Goal: Information Seeking & Learning: Check status

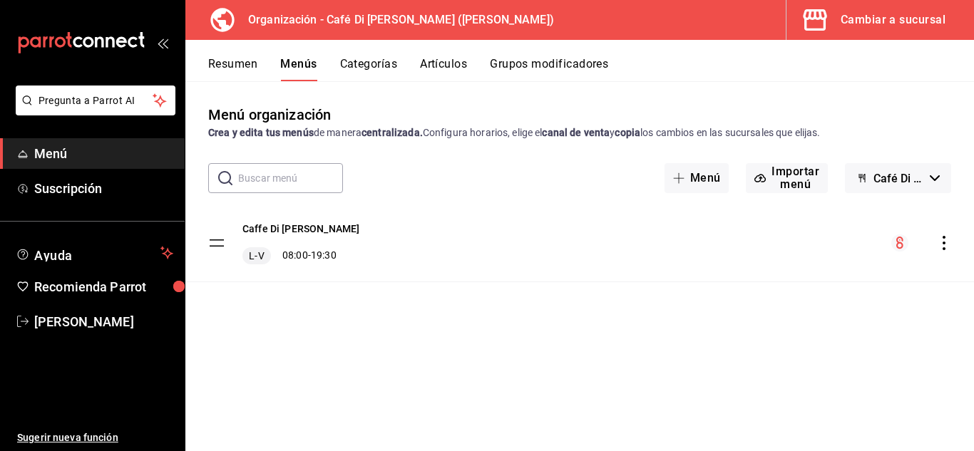
click at [823, 27] on icon "button" at bounding box center [815, 20] width 29 height 29
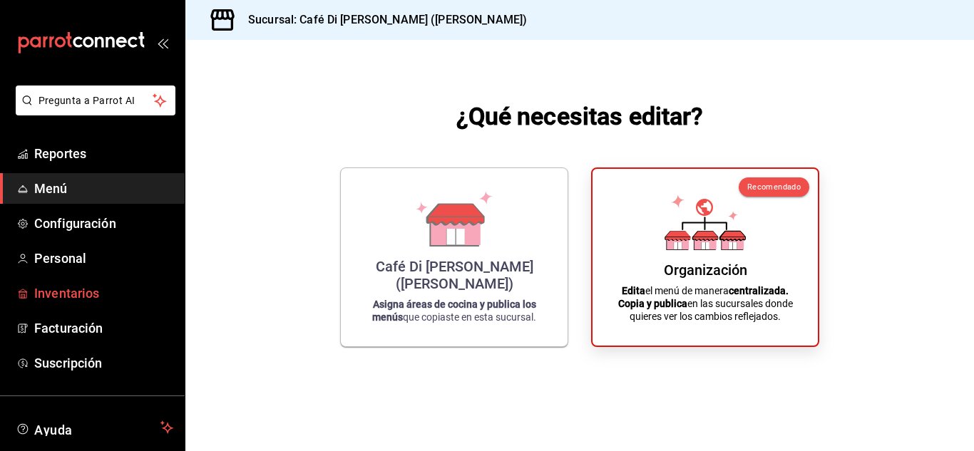
click at [67, 294] on span "Inventarios" at bounding box center [103, 293] width 139 height 19
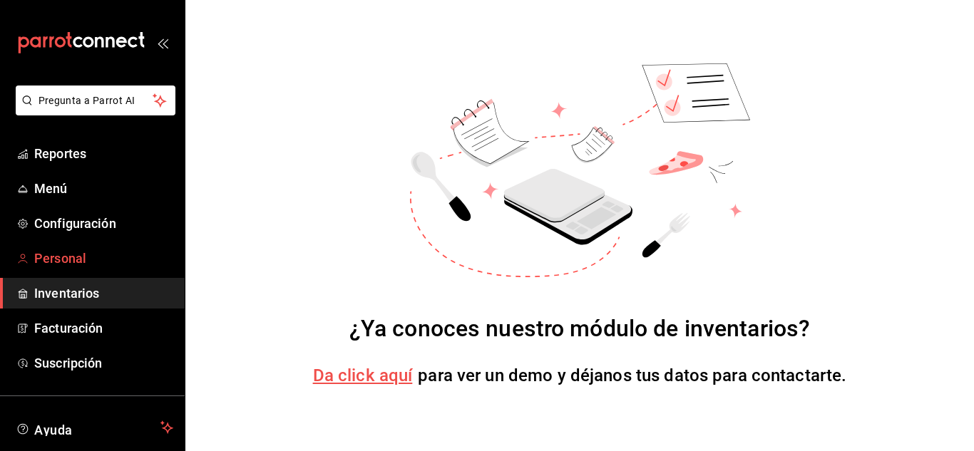
click at [58, 264] on span "Personal" at bounding box center [103, 258] width 139 height 19
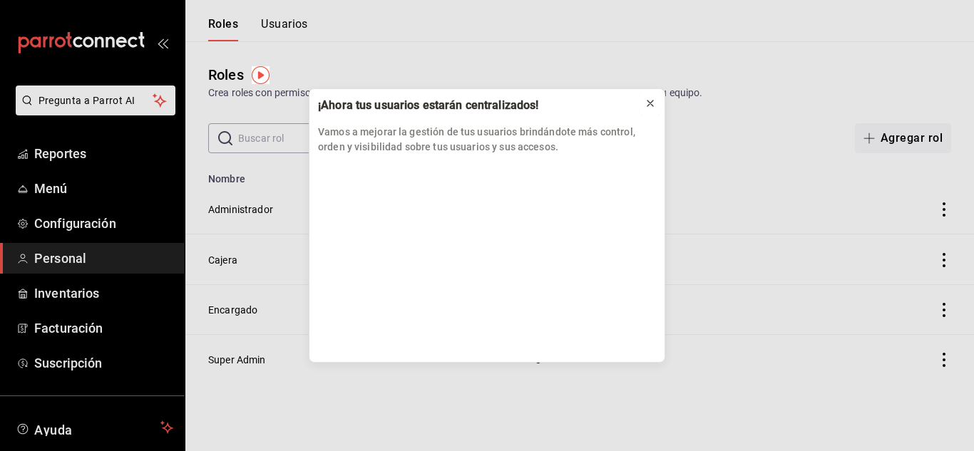
click at [655, 105] on icon at bounding box center [649, 103] width 11 height 11
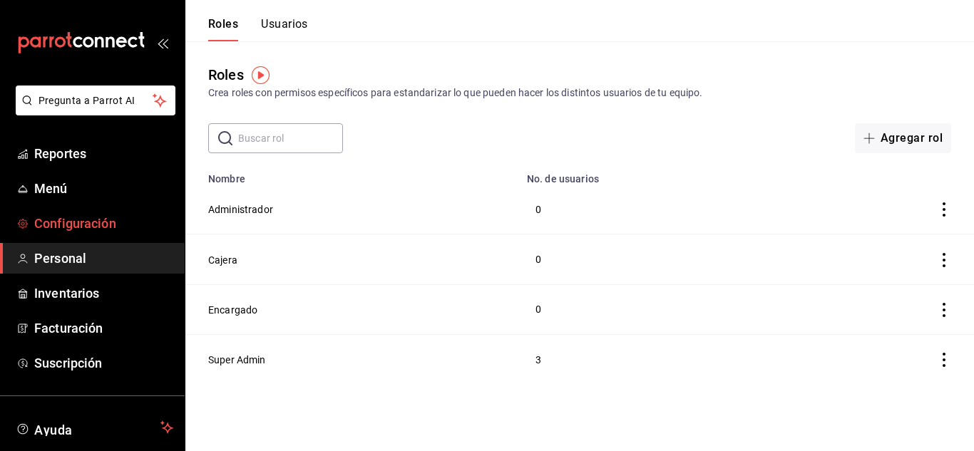
click at [63, 230] on span "Configuración" at bounding box center [103, 223] width 139 height 19
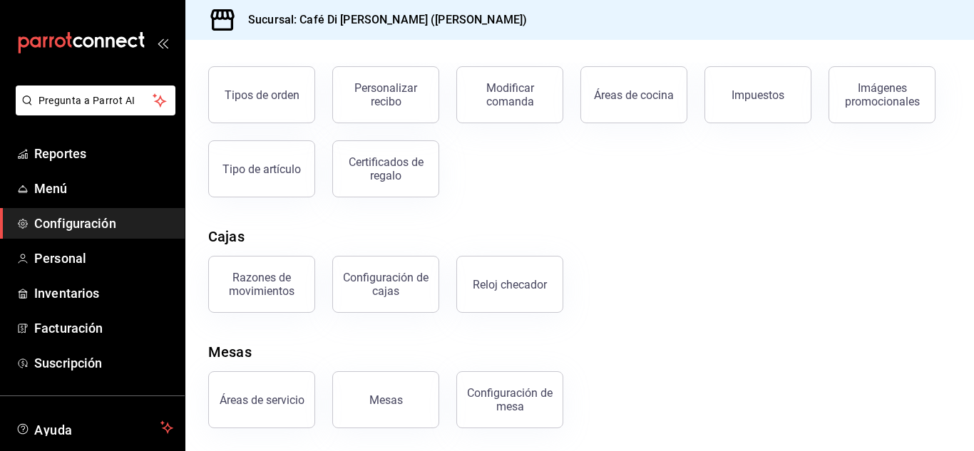
scroll to position [51, 0]
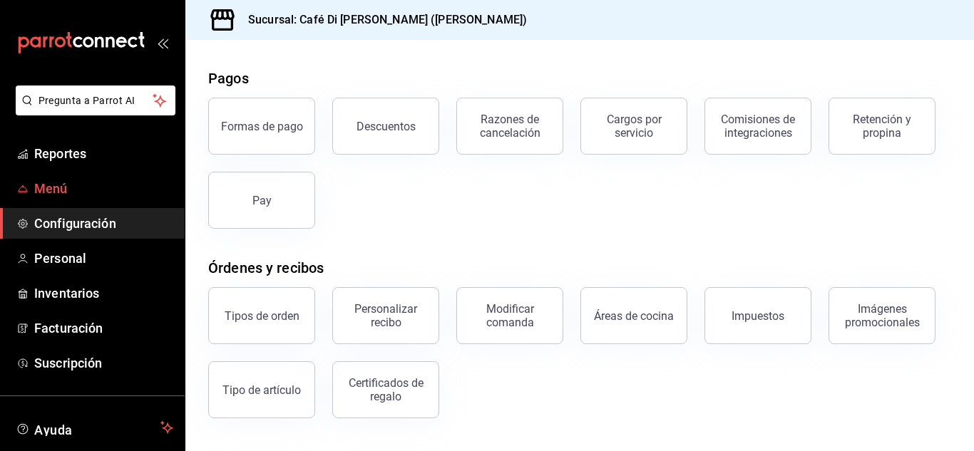
click at [59, 190] on span "Menú" at bounding box center [103, 188] width 139 height 19
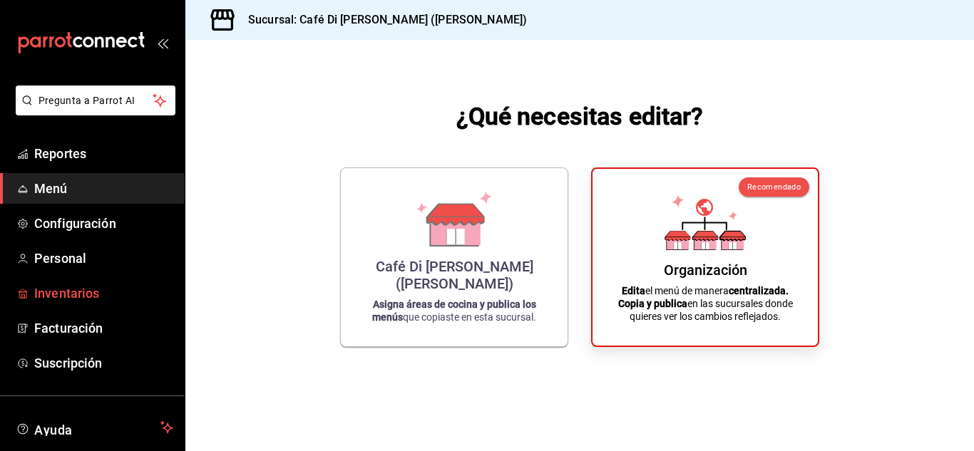
click at [53, 281] on link "Inventarios" at bounding box center [92, 293] width 185 height 31
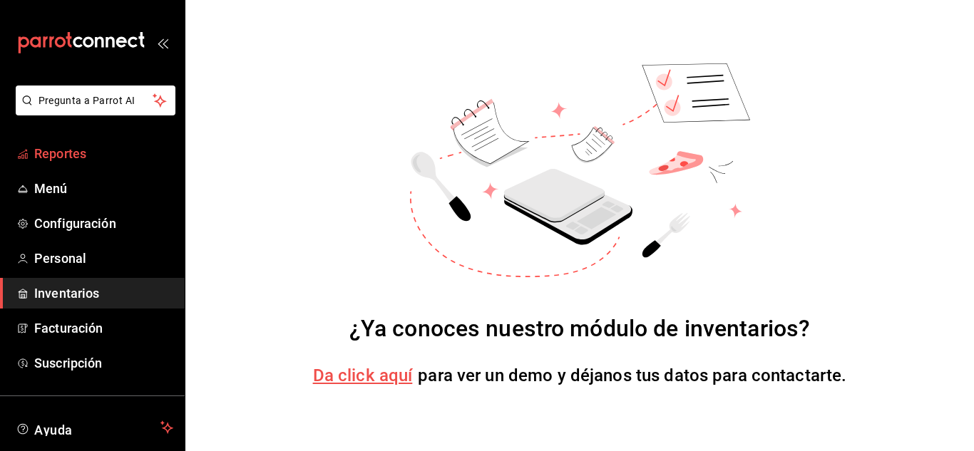
click at [78, 159] on span "Reportes" at bounding box center [103, 153] width 139 height 19
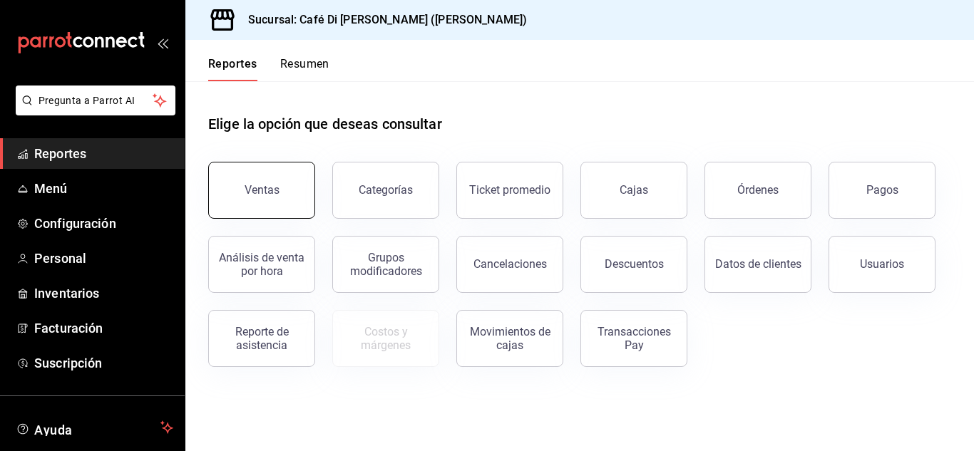
click at [232, 181] on button "Ventas" at bounding box center [261, 190] width 107 height 57
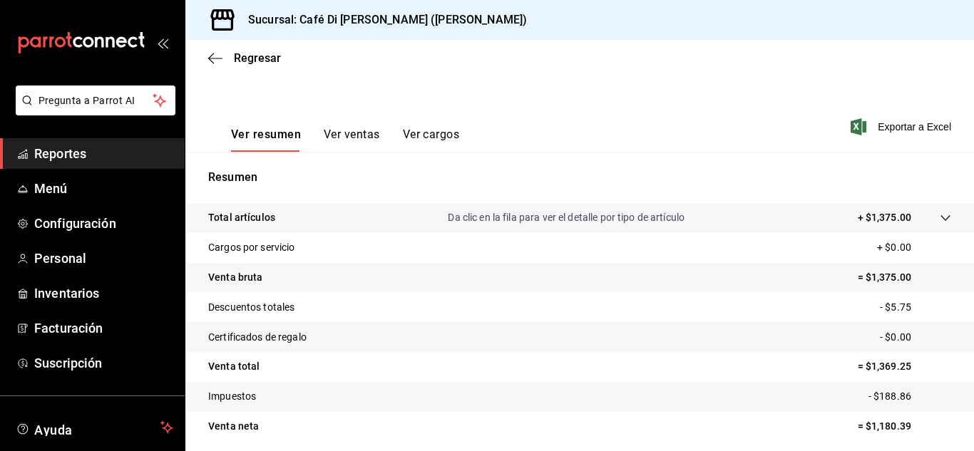
scroll to position [177, 0]
click at [331, 139] on button "Ver ventas" at bounding box center [352, 141] width 56 height 24
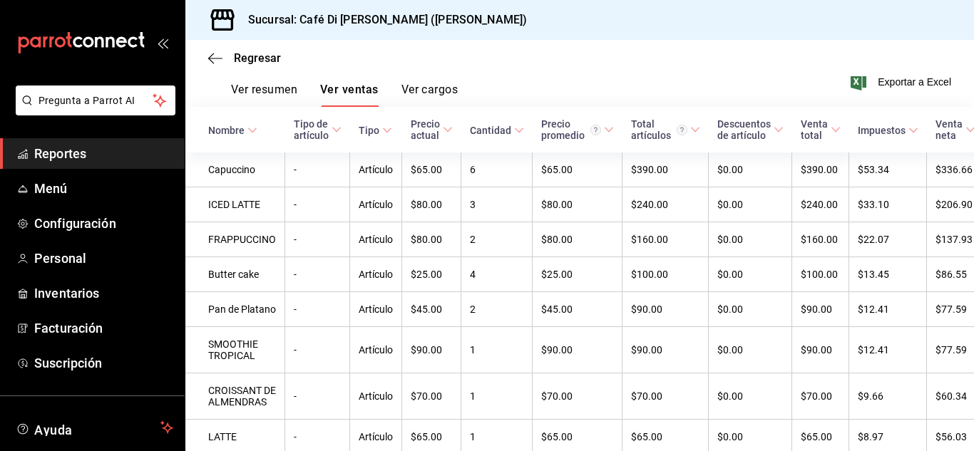
scroll to position [197, 0]
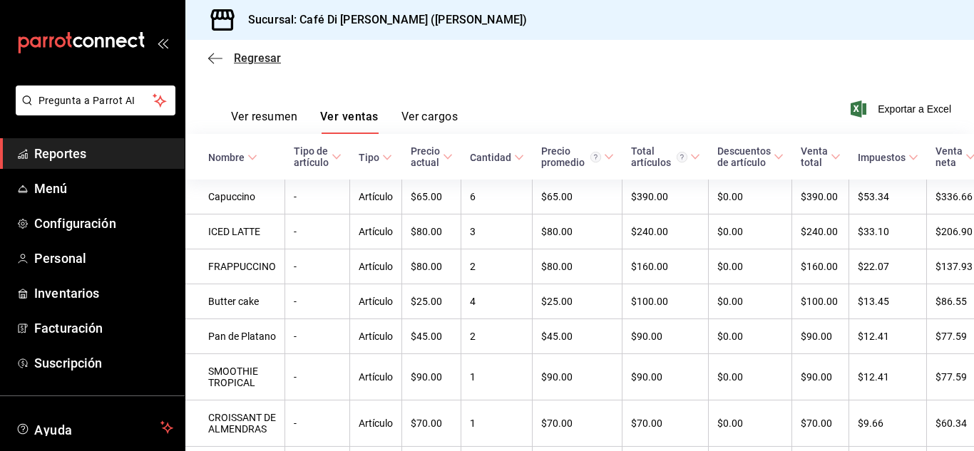
click at [214, 58] on icon "button" at bounding box center [215, 58] width 14 height 1
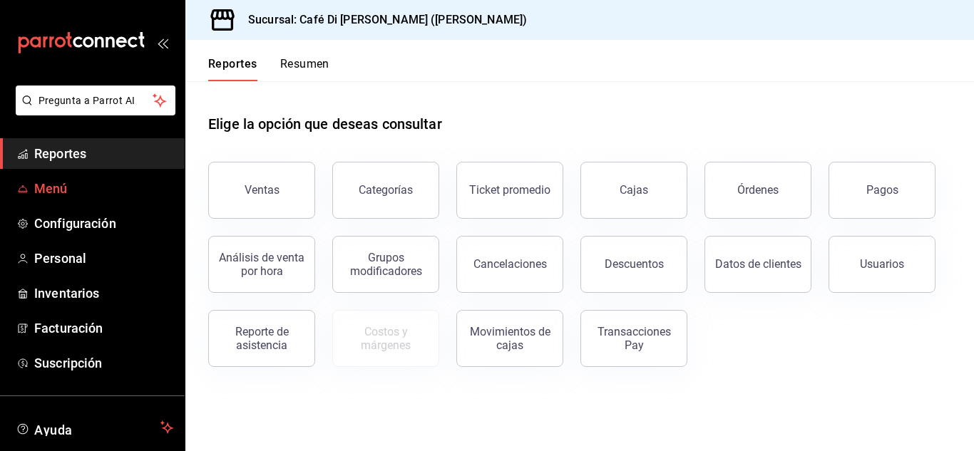
click at [67, 179] on span "Menú" at bounding box center [103, 188] width 139 height 19
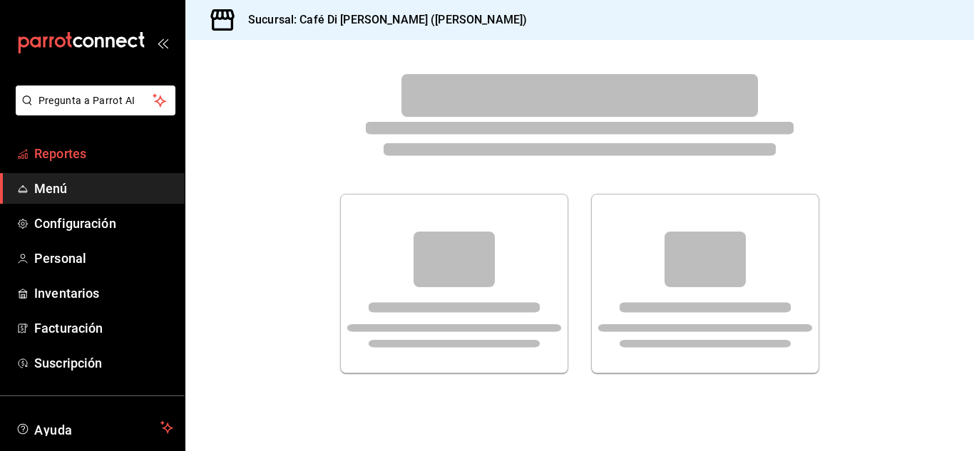
click at [72, 158] on span "Reportes" at bounding box center [103, 153] width 139 height 19
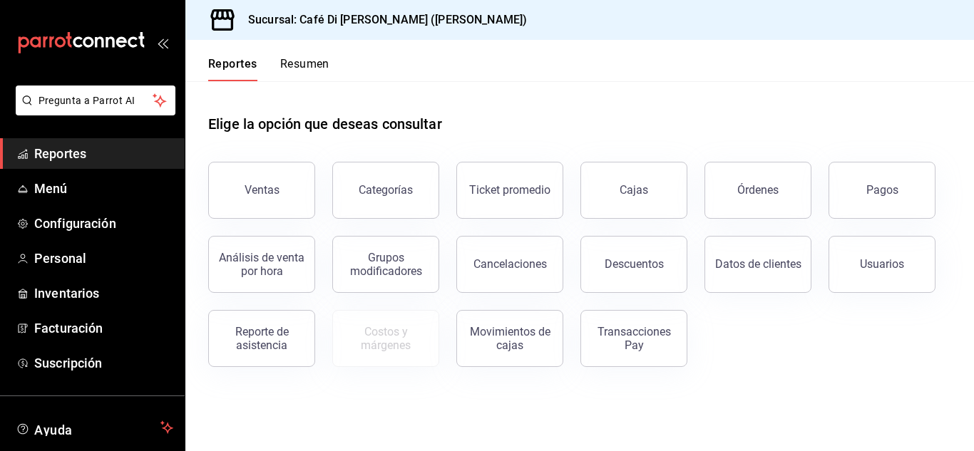
click at [299, 61] on button "Resumen" at bounding box center [304, 69] width 49 height 24
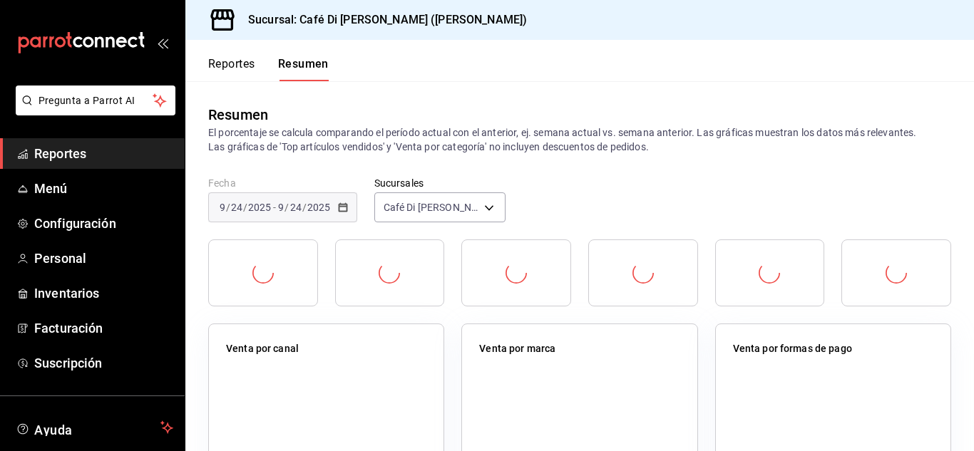
click at [230, 73] on button "Reportes" at bounding box center [231, 69] width 47 height 24
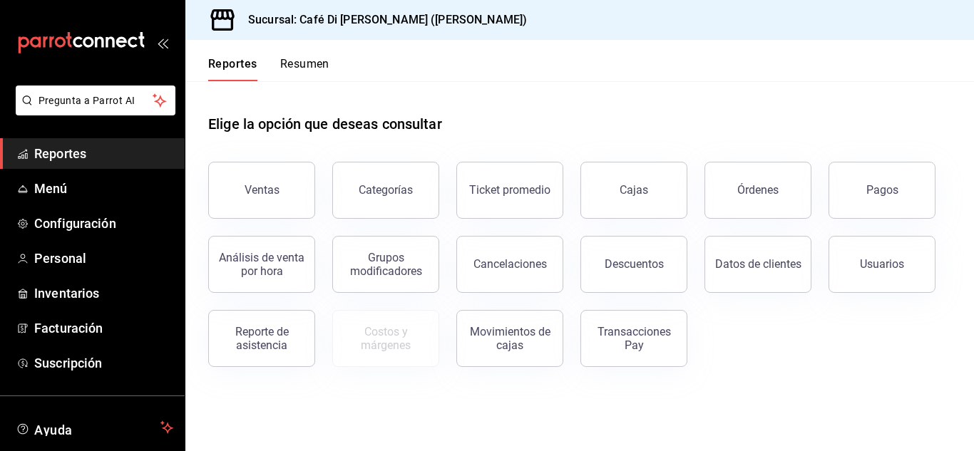
click at [296, 66] on button "Resumen" at bounding box center [304, 69] width 49 height 24
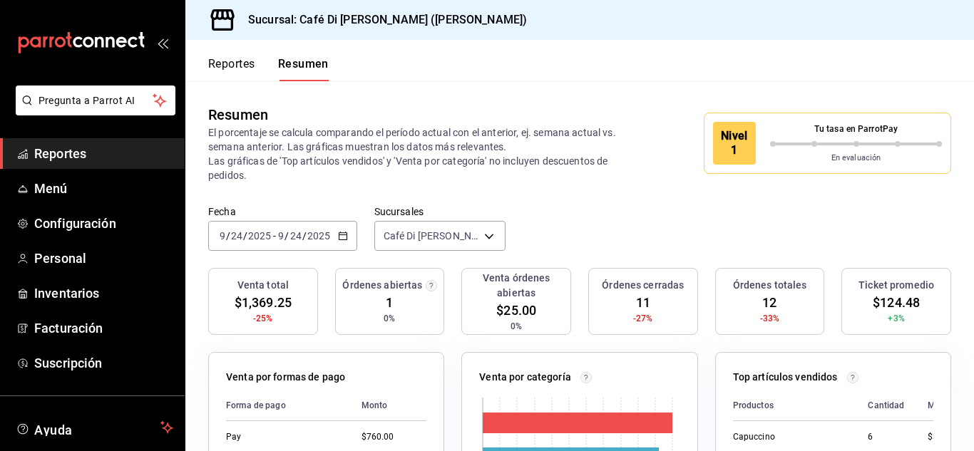
click at [223, 236] on input "9" at bounding box center [222, 235] width 7 height 11
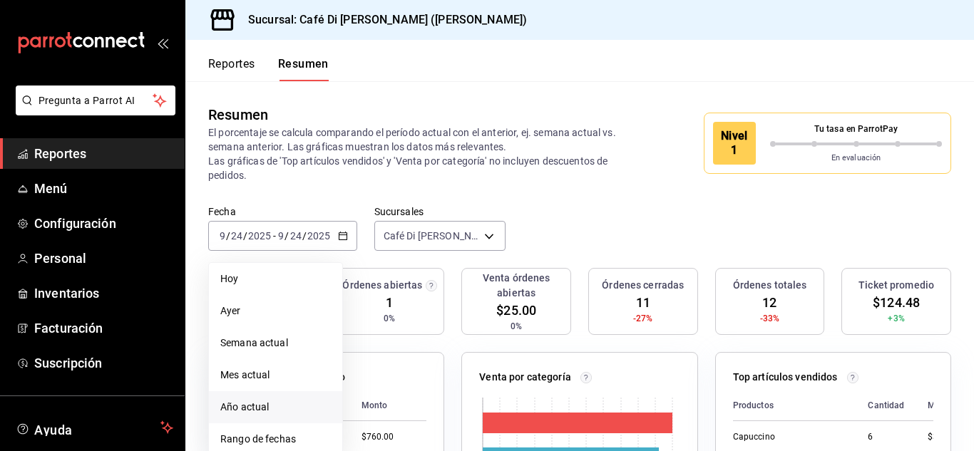
click at [276, 413] on span "Año actual" at bounding box center [275, 407] width 110 height 15
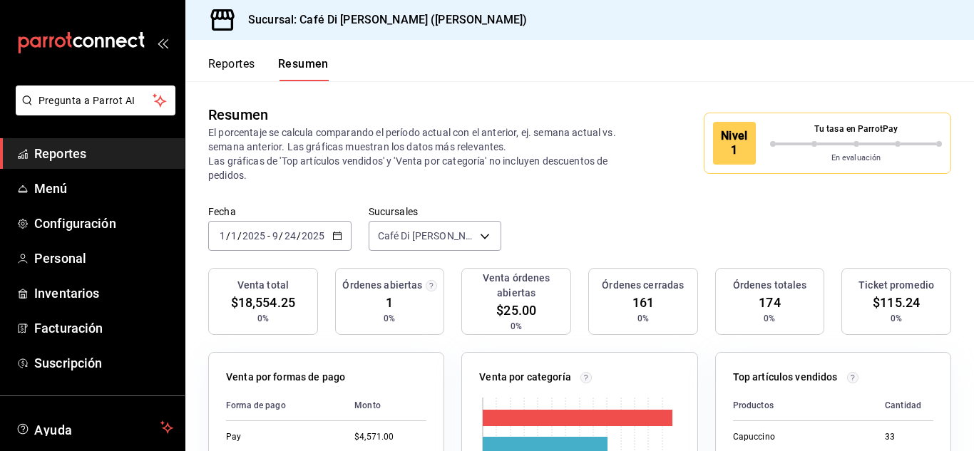
click at [336, 235] on \(Stroke\) "button" at bounding box center [337, 235] width 8 height 1
click at [336, 239] on icon "button" at bounding box center [337, 236] width 10 height 10
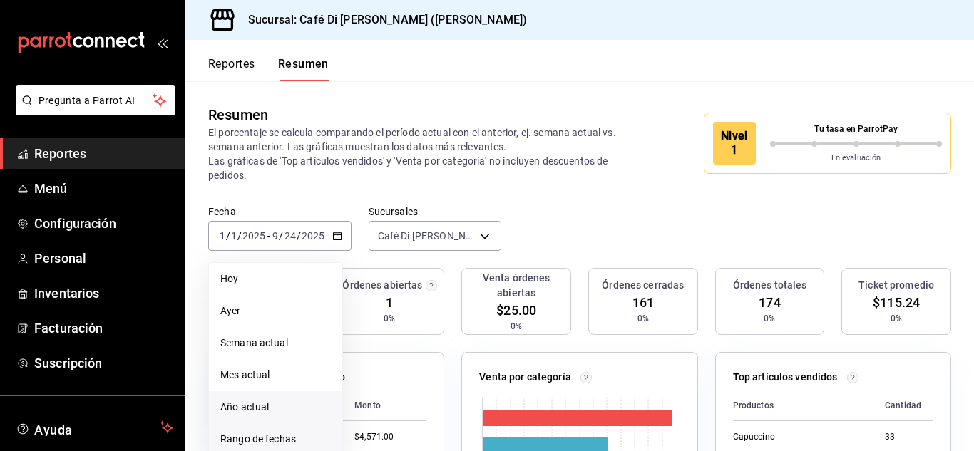
click at [274, 443] on span "Rango de fechas" at bounding box center [275, 439] width 110 height 15
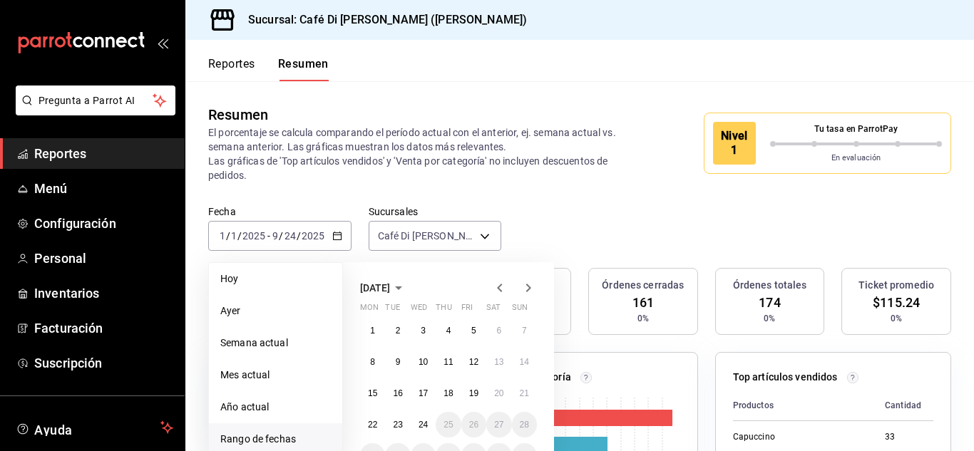
click at [498, 290] on icon "button" at bounding box center [499, 287] width 17 height 17
click at [528, 292] on icon "button" at bounding box center [528, 287] width 17 height 17
click at [432, 329] on button "30" at bounding box center [423, 331] width 25 height 26
click at [523, 287] on icon "button" at bounding box center [528, 287] width 17 height 17
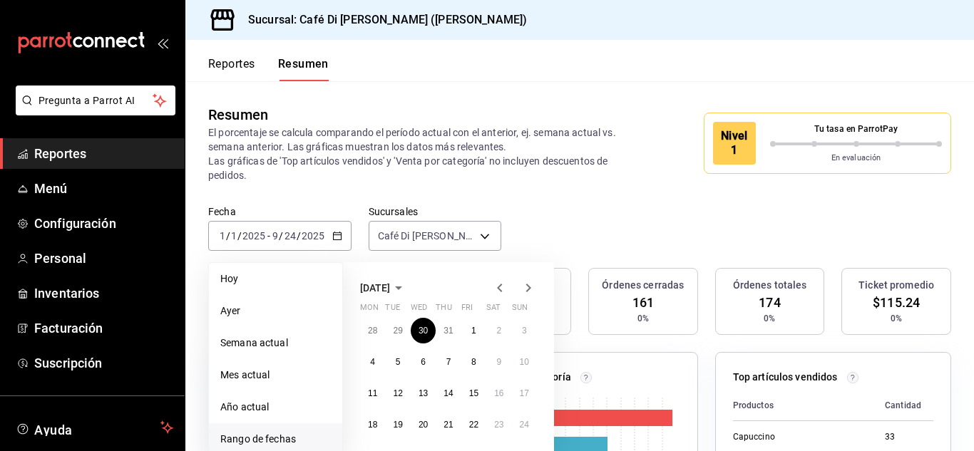
click at [531, 289] on icon "button" at bounding box center [528, 287] width 17 height 17
click at [428, 422] on abbr "24" at bounding box center [422, 425] width 9 height 10
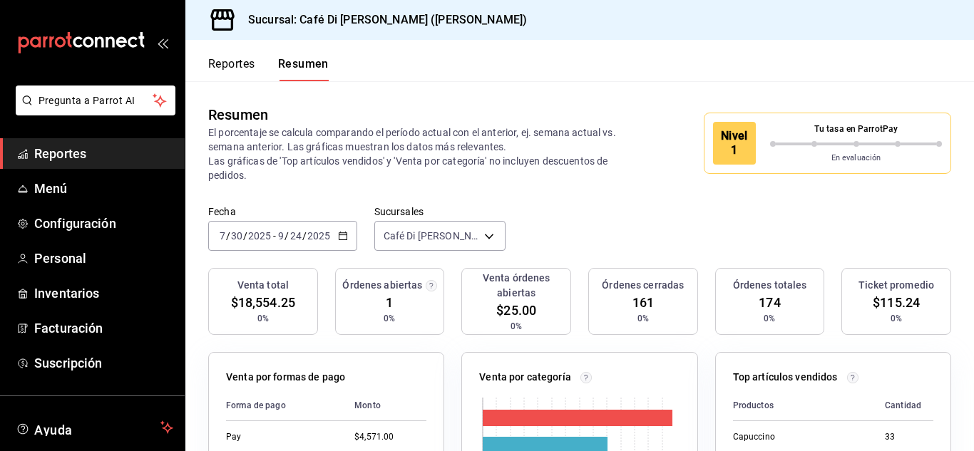
click at [244, 237] on span "/" at bounding box center [245, 235] width 4 height 11
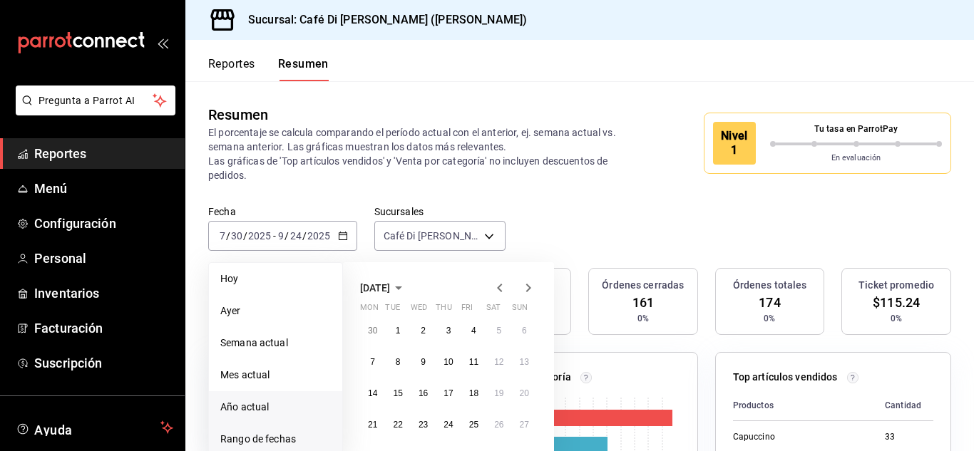
click at [248, 406] on span "Año actual" at bounding box center [275, 407] width 110 height 15
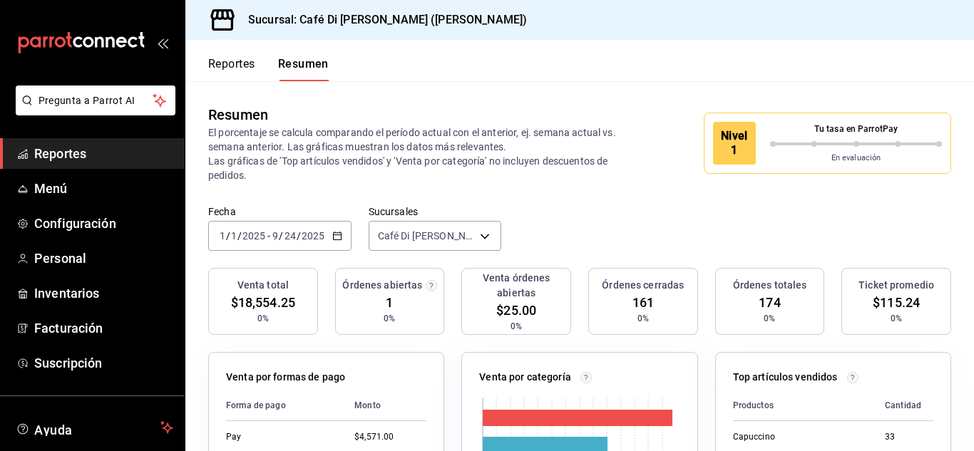
click at [291, 238] on input "24" at bounding box center [290, 235] width 13 height 11
click at [248, 233] on input "2025" at bounding box center [254, 235] width 24 height 11
click at [338, 231] on icon "button" at bounding box center [337, 236] width 10 height 10
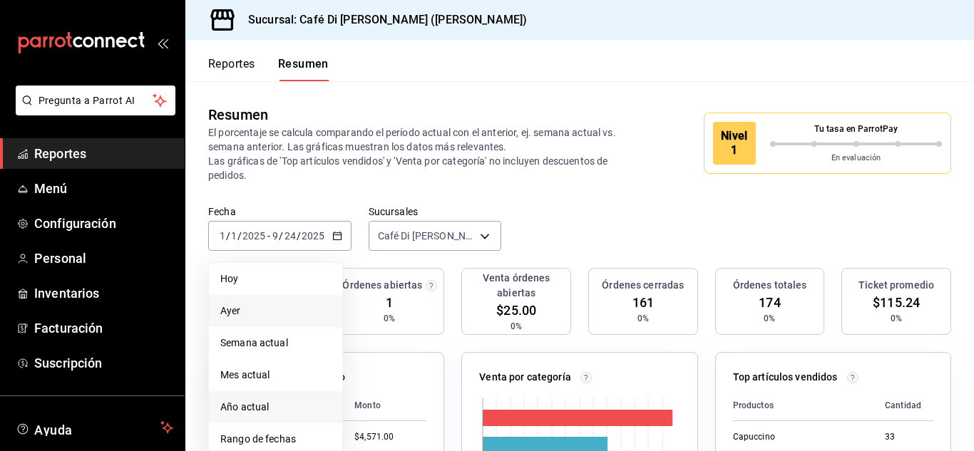
click at [233, 307] on span "Ayer" at bounding box center [275, 311] width 110 height 15
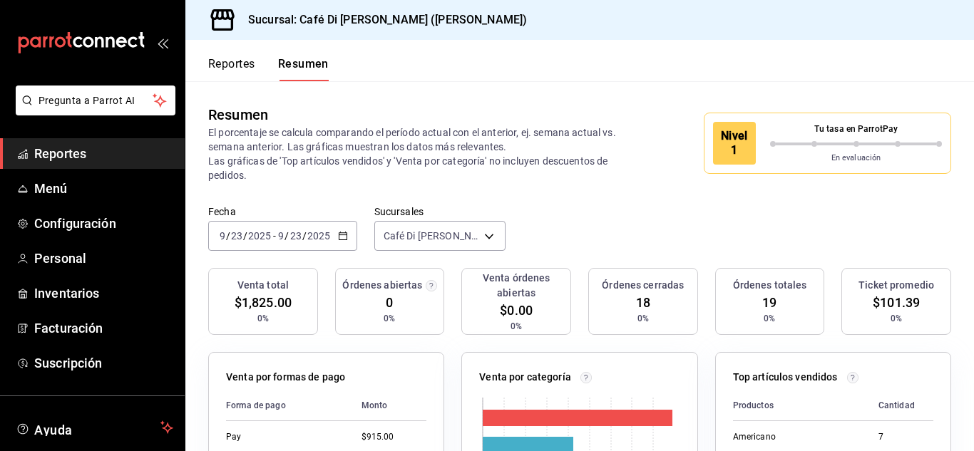
click at [253, 229] on div "[DATE] [DATE] - [DATE] [DATE]" at bounding box center [282, 236] width 149 height 30
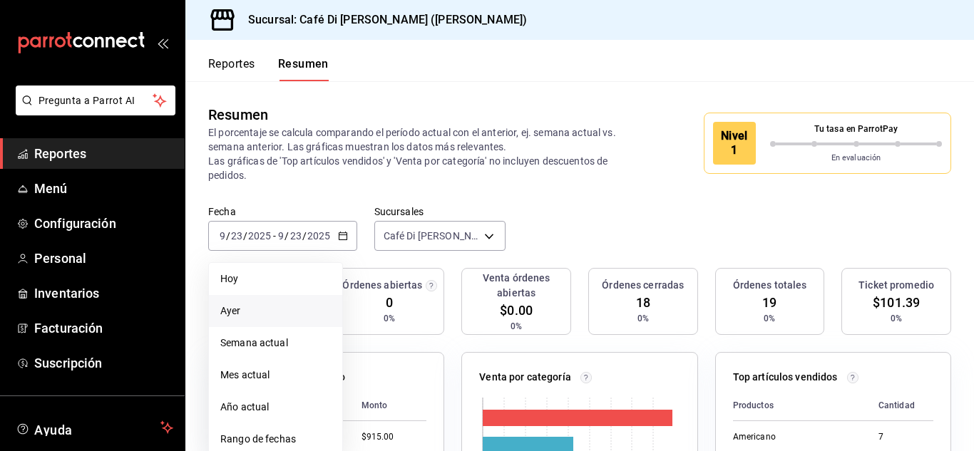
click at [275, 308] on span "Ayer" at bounding box center [275, 311] width 110 height 15
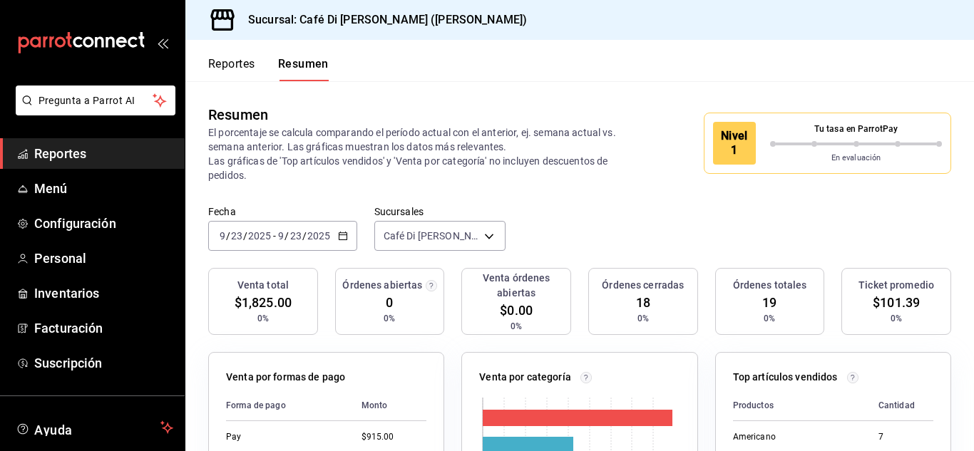
click at [279, 235] on input "9" at bounding box center [280, 235] width 7 height 11
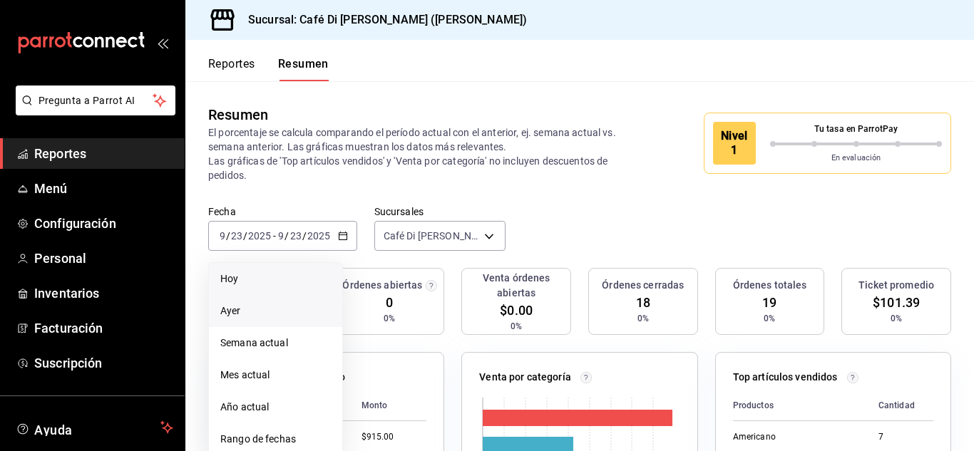
click at [277, 289] on li "Hoy" at bounding box center [275, 279] width 133 height 32
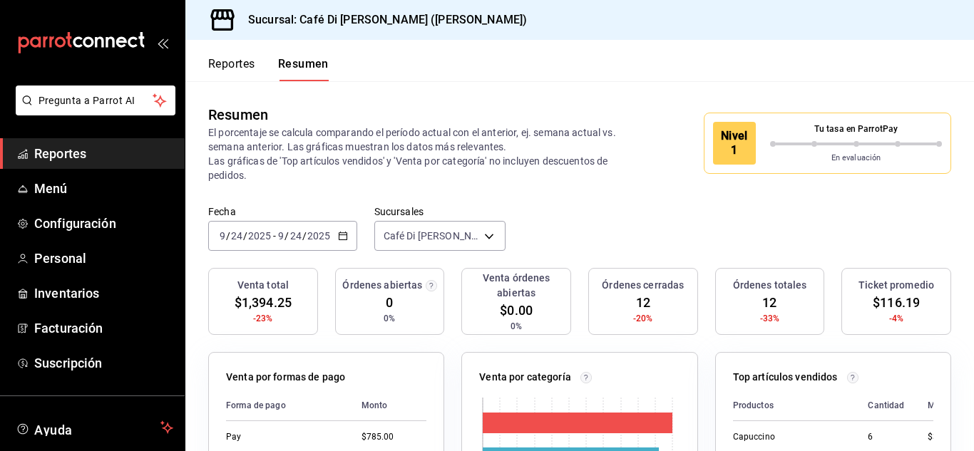
click at [211, 68] on button "Reportes" at bounding box center [231, 69] width 47 height 24
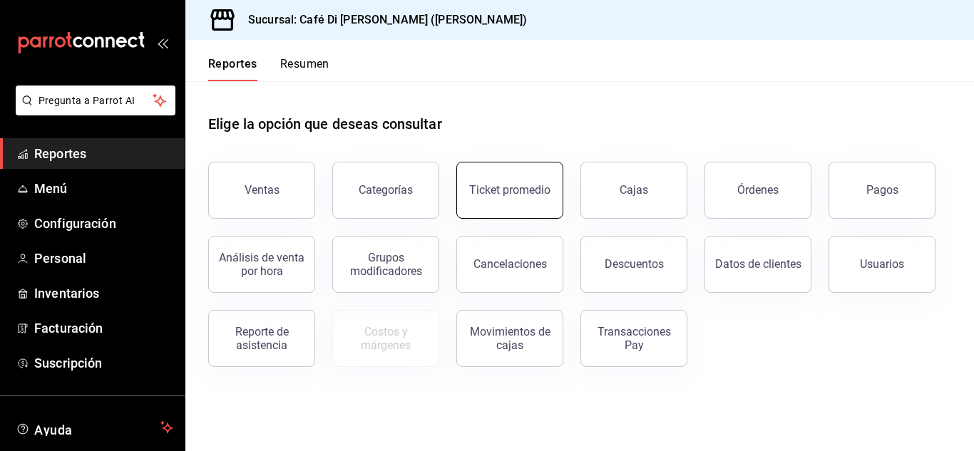
click at [468, 199] on button "Ticket promedio" at bounding box center [509, 190] width 107 height 57
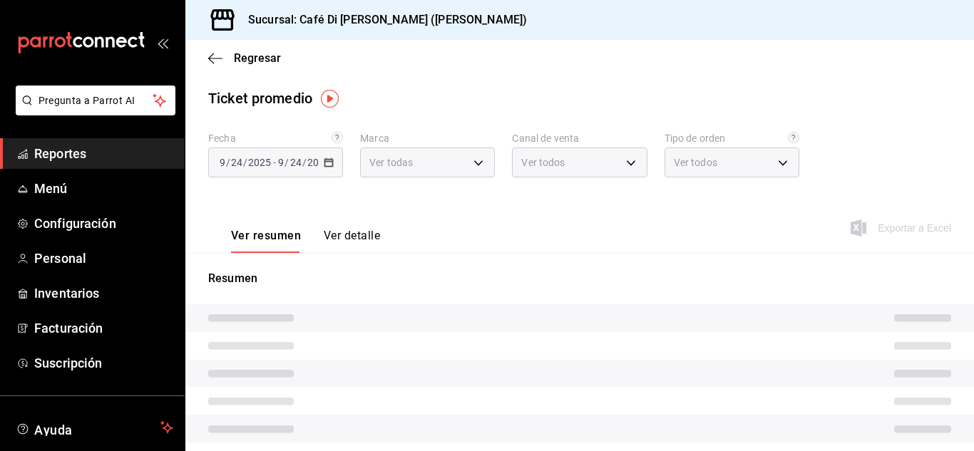
type input "c9442b5d-b7a1-4939-945f-f963828c7eac"
type input "PARROT,UBER_EATS,RAPPI,DIDI_FOOD,ONLINE"
type input "f26c1d08-09ce-495e-8933-b1df3e44cb55,42c72f03-8a1c-4e6e-a663-3dbb911f0394,d4e2e…"
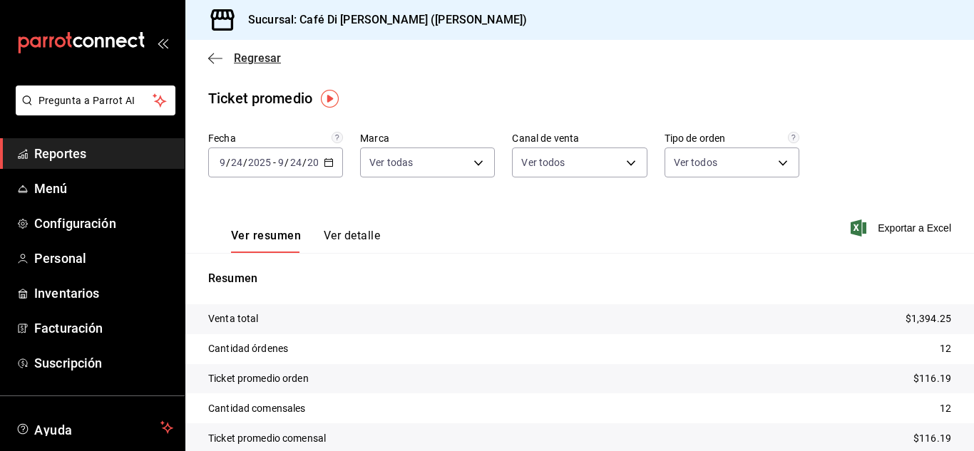
click at [210, 56] on icon "button" at bounding box center [211, 58] width 6 height 11
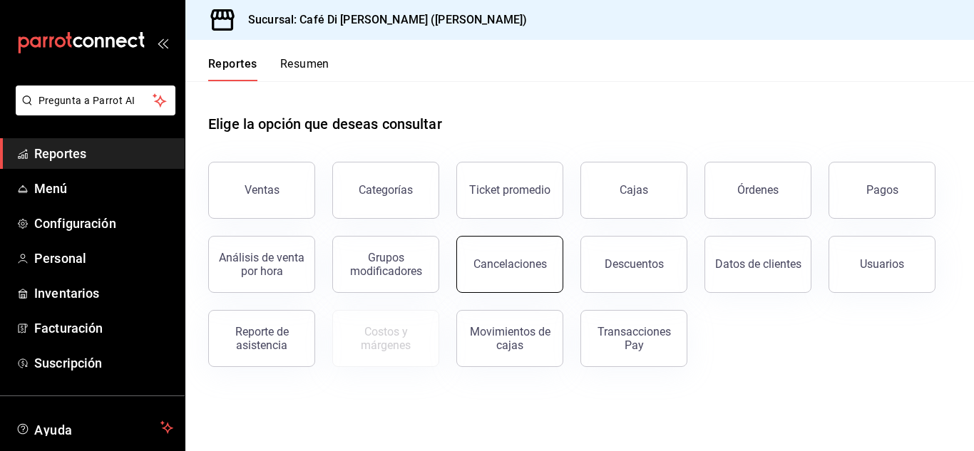
click at [512, 272] on button "Cancelaciones" at bounding box center [509, 264] width 107 height 57
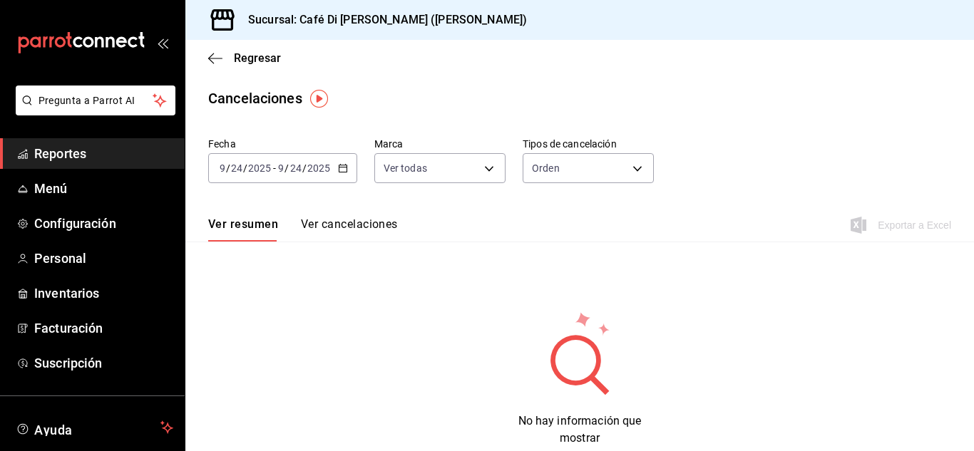
click at [338, 163] on div "[DATE] [DATE] - [DATE] [DATE]" at bounding box center [282, 168] width 149 height 30
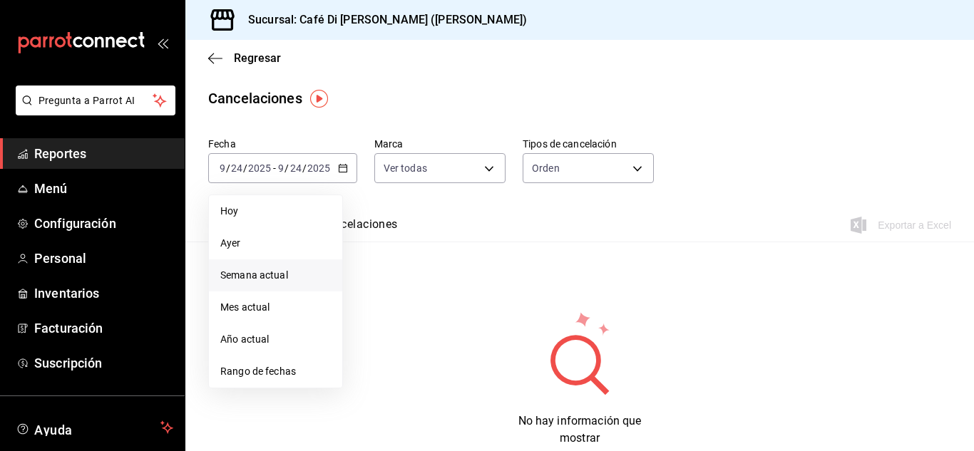
click at [261, 277] on span "Semana actual" at bounding box center [275, 275] width 110 height 15
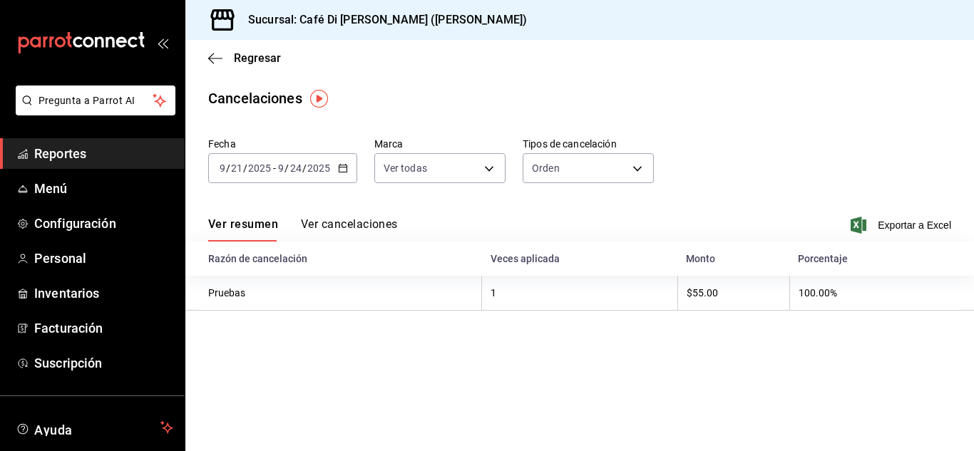
click at [267, 177] on div "[DATE] [DATE] - [DATE] [DATE]" at bounding box center [282, 168] width 149 height 30
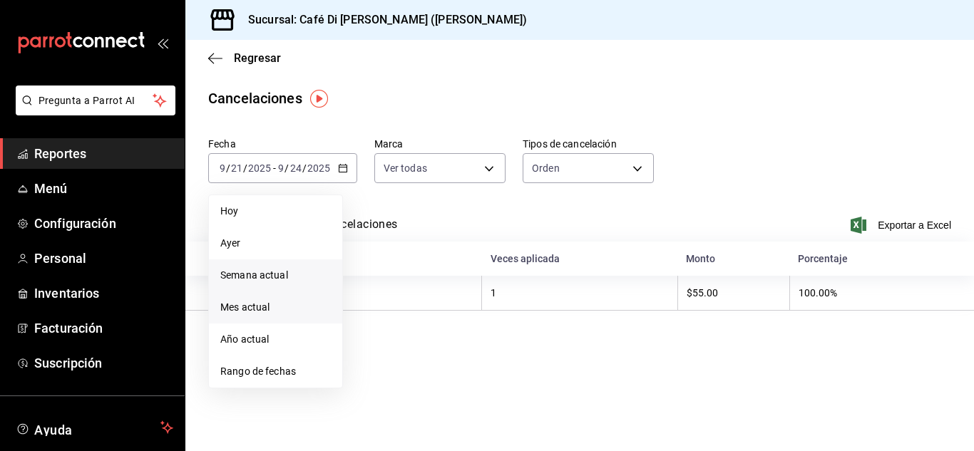
click at [245, 310] on span "Mes actual" at bounding box center [275, 307] width 110 height 15
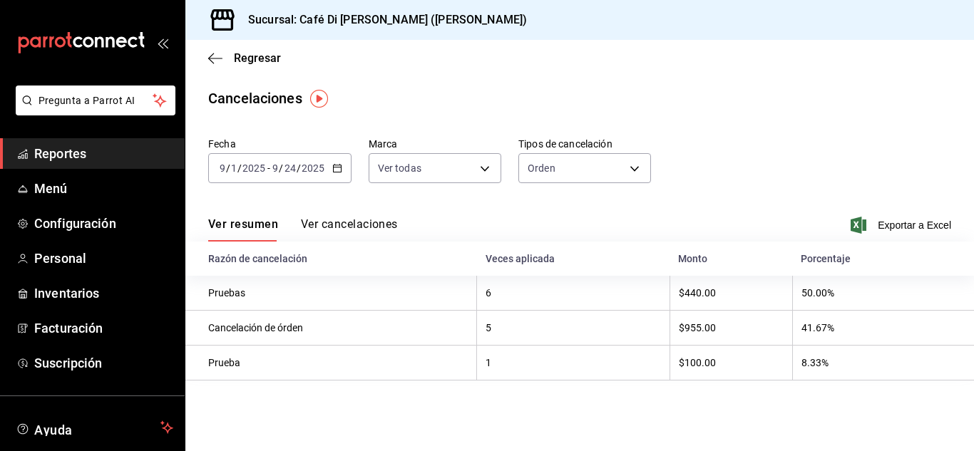
click at [283, 177] on div "[DATE] [DATE] - [DATE] [DATE]" at bounding box center [279, 168] width 143 height 30
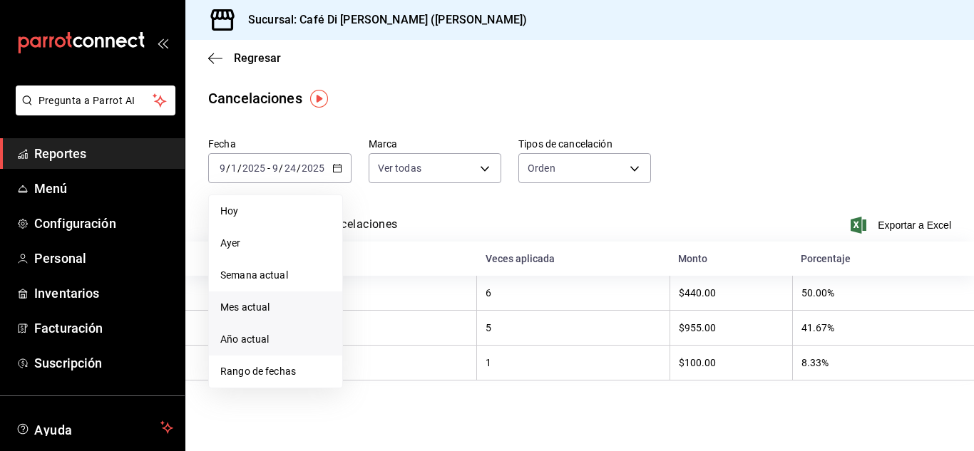
click at [260, 340] on span "Año actual" at bounding box center [275, 339] width 110 height 15
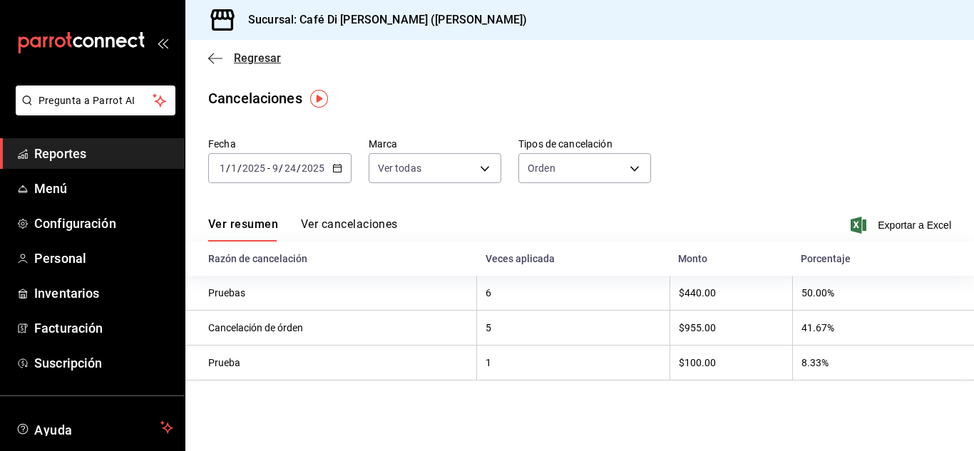
click at [215, 58] on icon "button" at bounding box center [215, 58] width 14 height 1
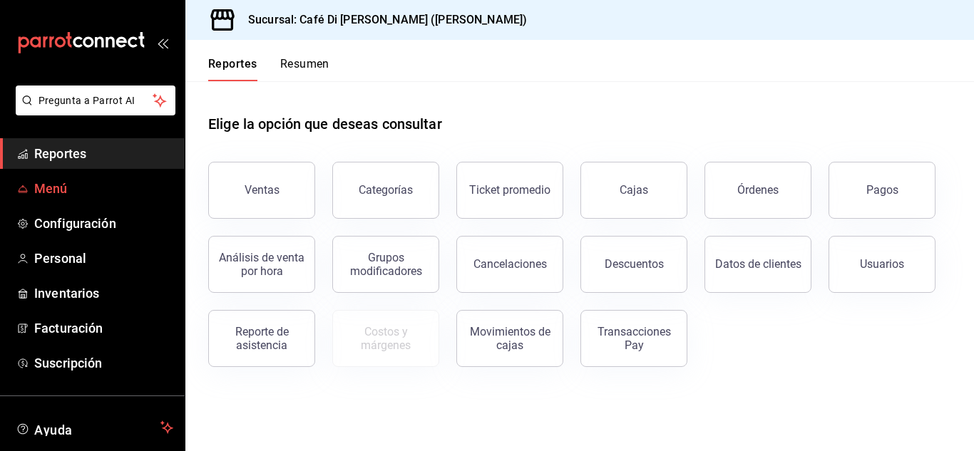
click at [47, 192] on span "Menú" at bounding box center [103, 188] width 139 height 19
